Goal: Information Seeking & Learning: Check status

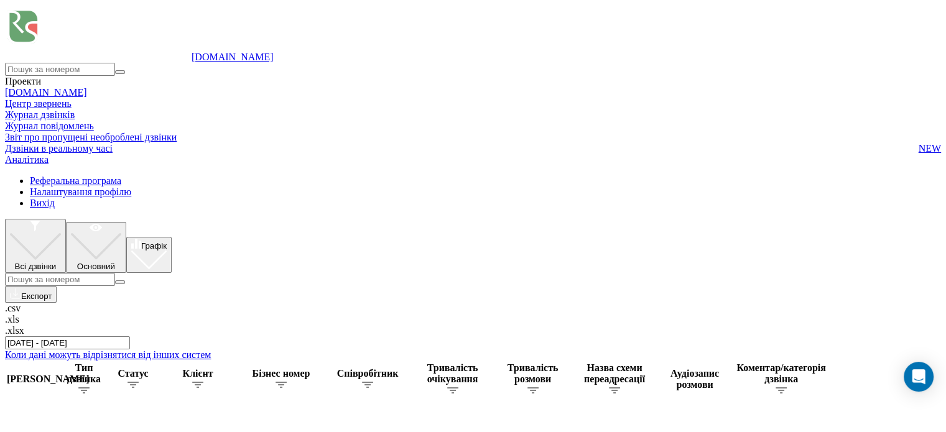
click at [130, 337] on input "[DATE] - [DATE]" at bounding box center [67, 343] width 125 height 13
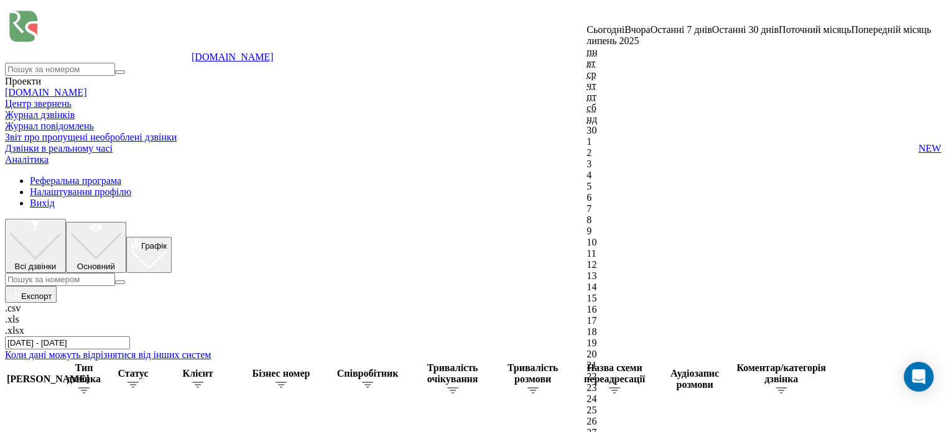
type input "19.08.2025 - 20.08.2025"
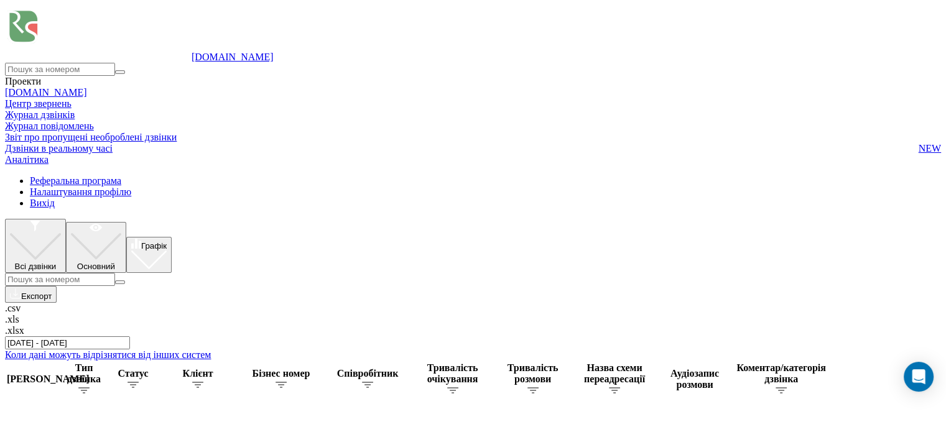
click at [5, 175] on icon at bounding box center [5, 175] width 0 height 0
click at [47, 143] on link "Звіт про пропущені необроблені дзвінки" at bounding box center [473, 137] width 936 height 11
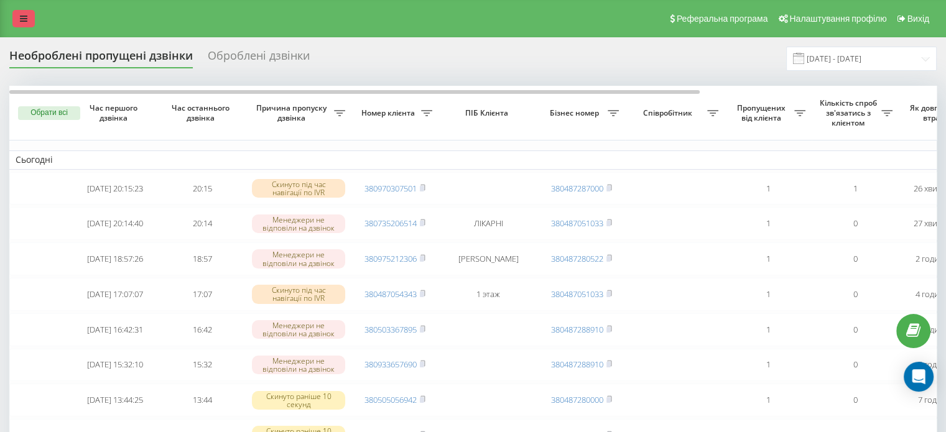
click at [22, 19] on icon at bounding box center [23, 18] width 7 height 9
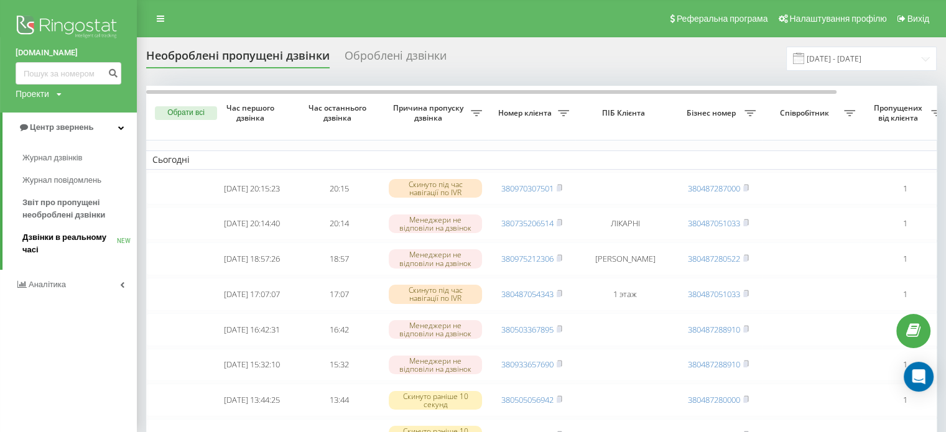
click at [39, 243] on span "Дзвінки в реальному часі" at bounding box center [69, 243] width 95 height 25
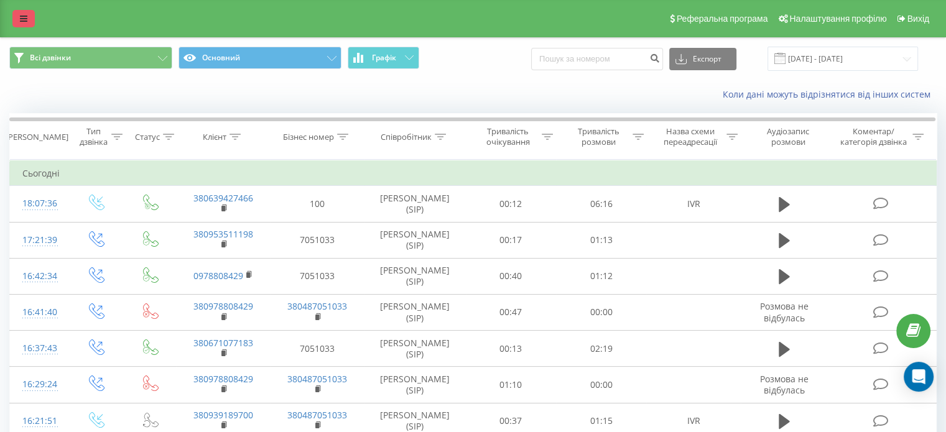
click at [21, 26] on link at bounding box center [23, 18] width 22 height 17
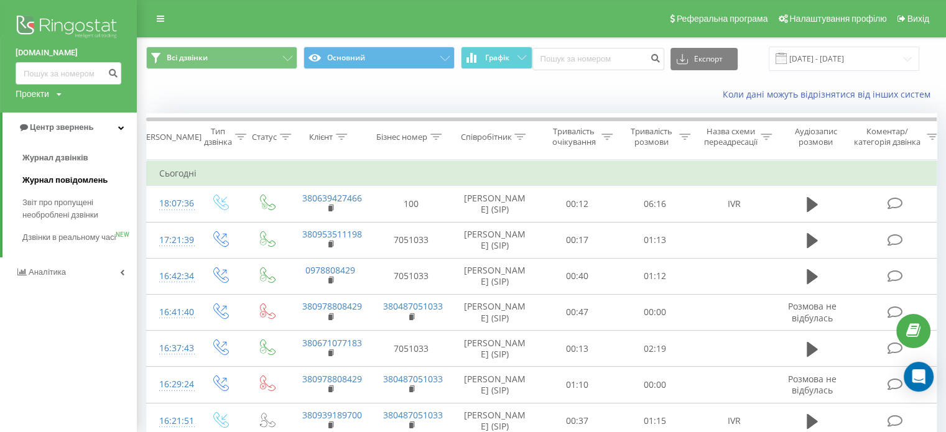
click at [47, 180] on span "Журнал повідомлень" at bounding box center [64, 180] width 85 height 12
click at [61, 200] on span "Звіт про пропущені необроблені дзвінки" at bounding box center [76, 209] width 108 height 25
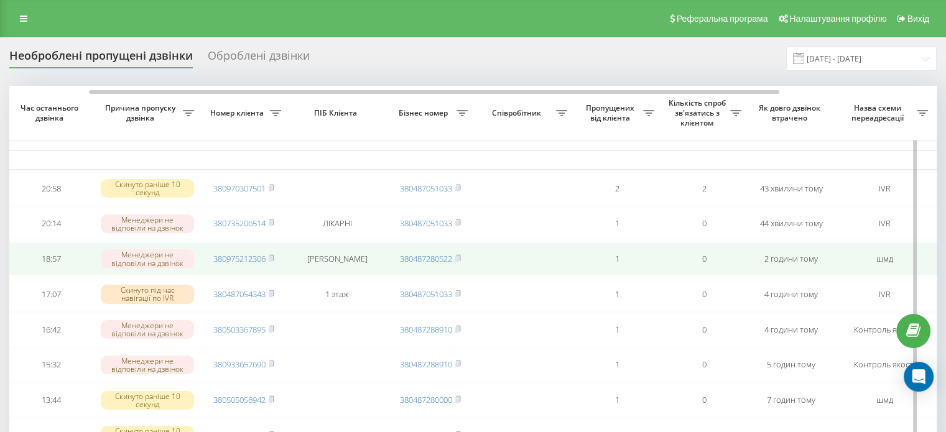
scroll to position [0, 170]
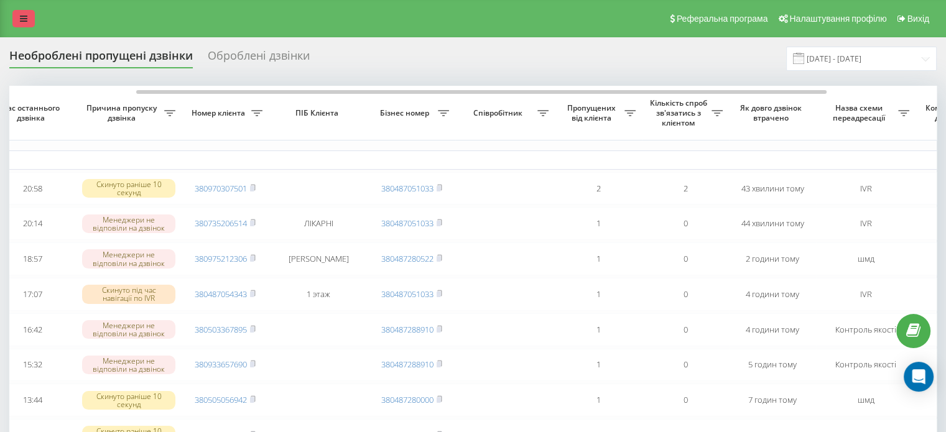
click at [24, 22] on icon at bounding box center [23, 18] width 7 height 9
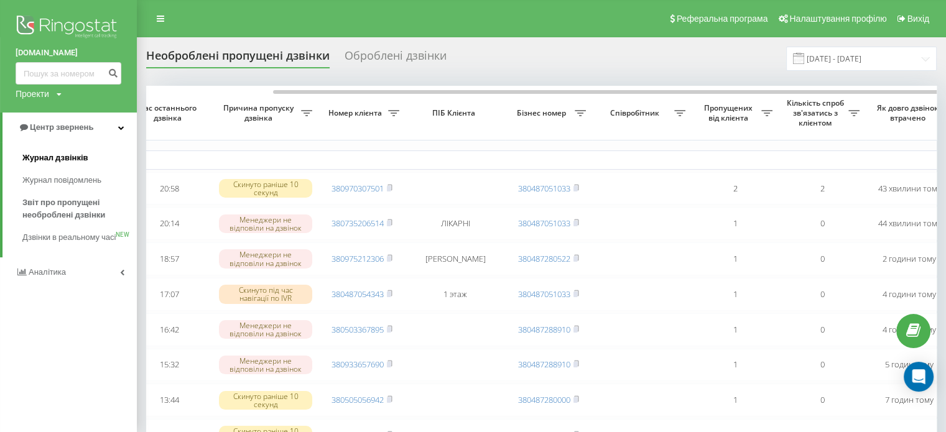
click at [74, 162] on span "Журнал дзвінків" at bounding box center [55, 158] width 66 height 12
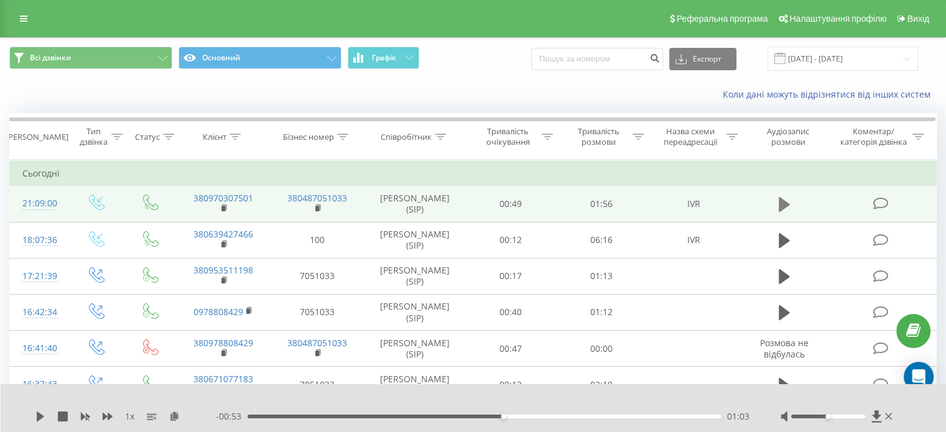
click at [786, 198] on icon at bounding box center [784, 204] width 11 height 17
click at [42, 416] on icon at bounding box center [43, 417] width 2 height 10
click at [228, 195] on link "380970307501" at bounding box center [224, 198] width 60 height 12
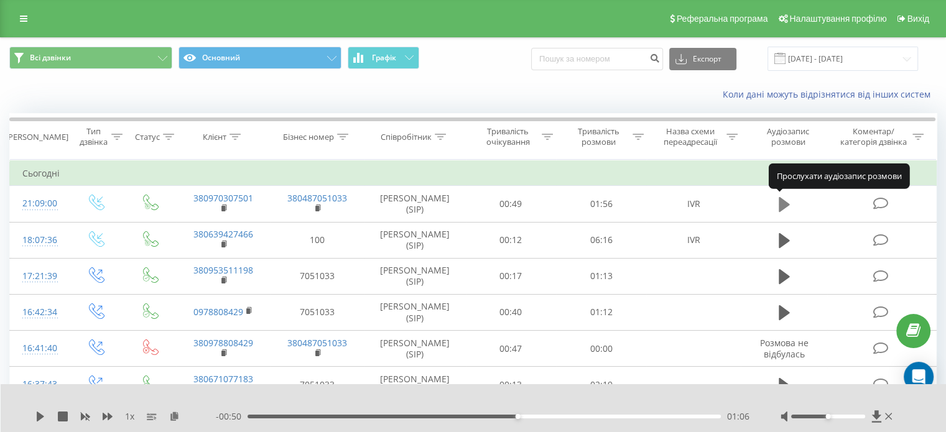
click at [789, 203] on icon at bounding box center [784, 204] width 11 height 17
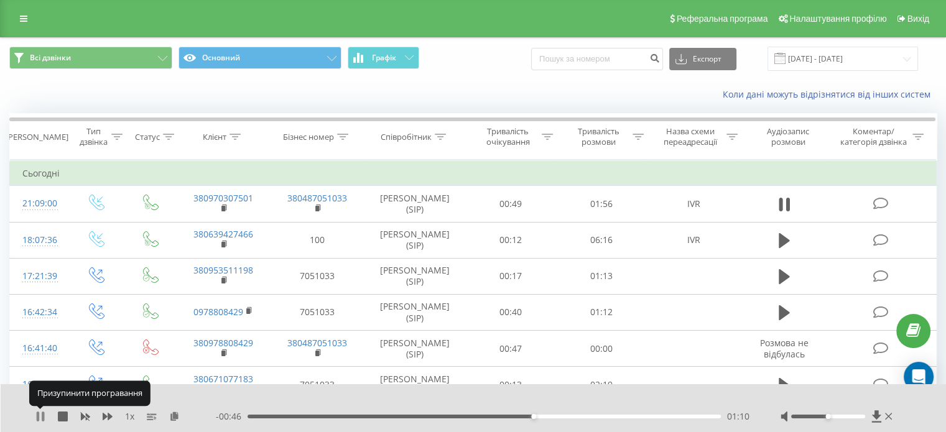
click at [40, 419] on icon at bounding box center [40, 417] width 10 height 10
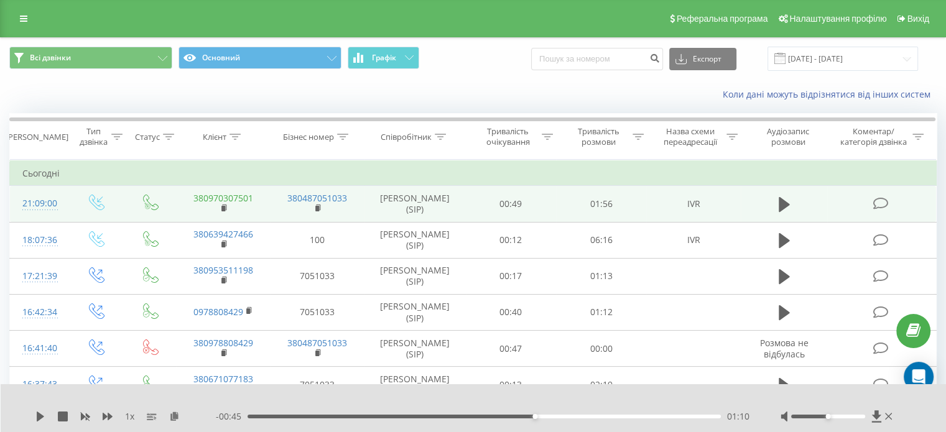
click at [249, 195] on link "380970307501" at bounding box center [224, 198] width 60 height 12
click at [241, 196] on link "380970307501" at bounding box center [224, 198] width 60 height 12
click at [226, 207] on icon at bounding box center [224, 208] width 4 height 6
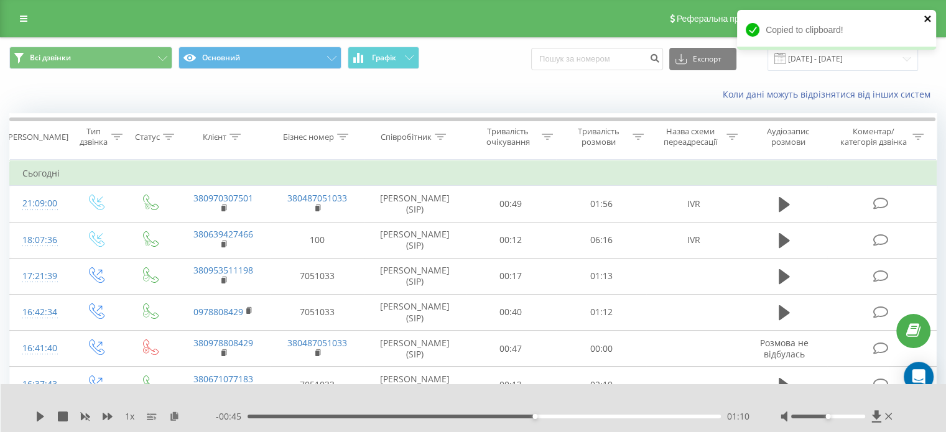
click at [926, 17] on icon "close" at bounding box center [928, 19] width 6 height 6
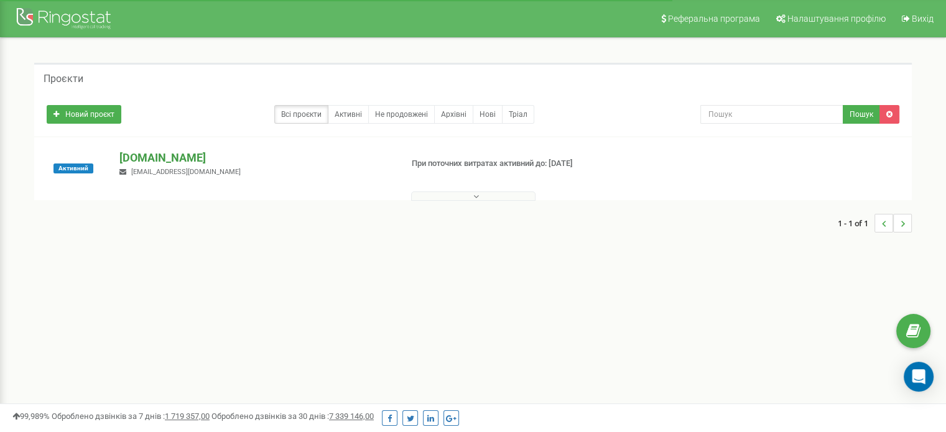
click at [170, 159] on p "[DOMAIN_NAME]" at bounding box center [255, 158] width 272 height 16
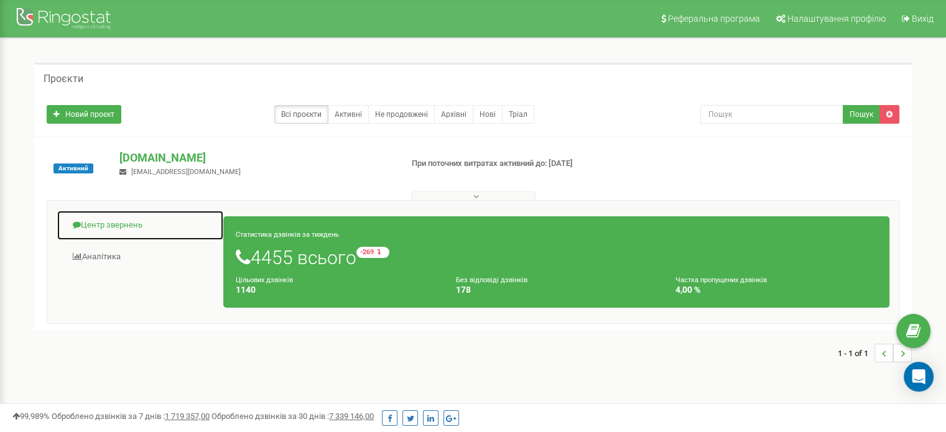
click at [130, 228] on link "Центр звернень" at bounding box center [140, 225] width 167 height 30
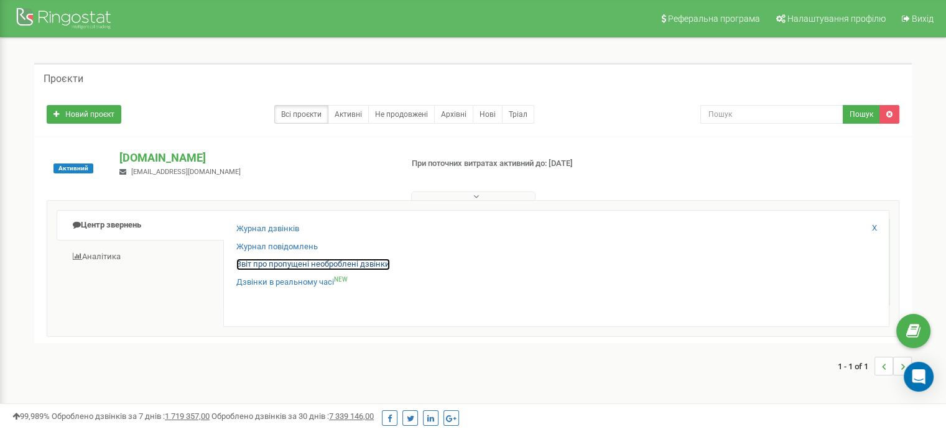
click at [236, 263] on link "Звіт про пропущені необроблені дзвінки" at bounding box center [313, 265] width 154 height 12
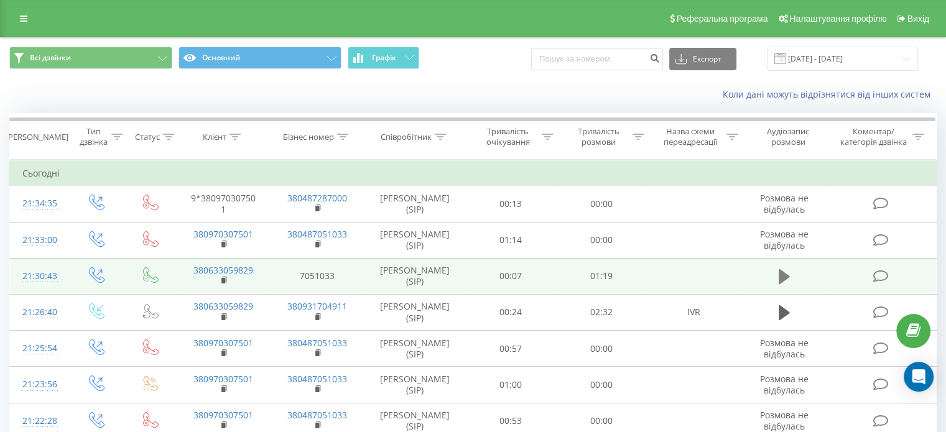
click at [787, 280] on icon at bounding box center [784, 276] width 11 height 17
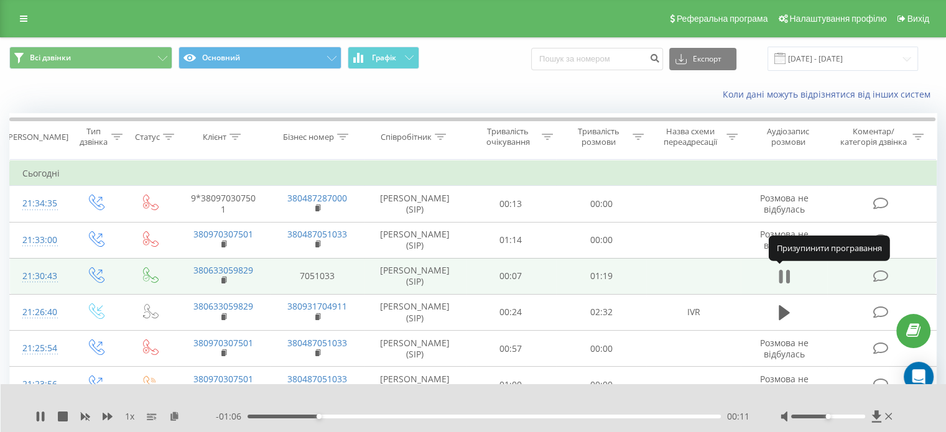
click at [782, 277] on icon at bounding box center [781, 277] width 4 height 14
click at [359, 105] on div "Коли дані можуть відрізнятися вiд інших систем" at bounding box center [473, 95] width 945 height 30
click at [785, 278] on icon at bounding box center [784, 276] width 11 height 15
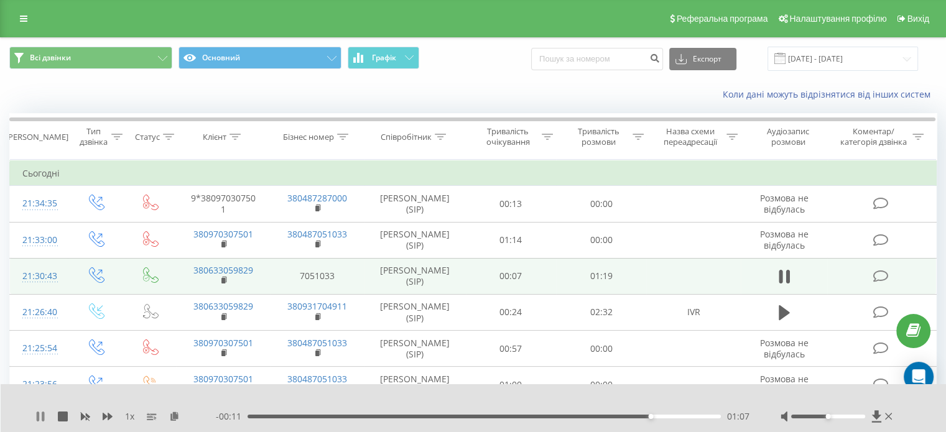
click at [38, 418] on icon at bounding box center [38, 417] width 2 height 10
